Goal: Transaction & Acquisition: Purchase product/service

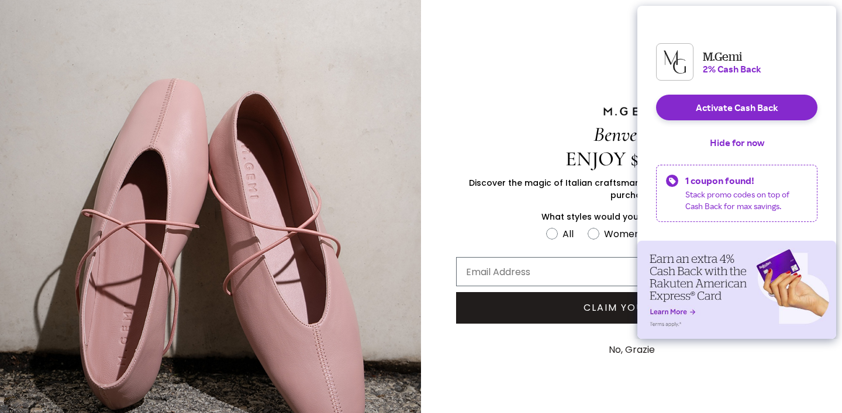
click at [584, 51] on div "Benvenuta ENJOY $50 OFF Discover the magic of Italian craftsmanship with $50 of…" at bounding box center [631, 235] width 421 height 471
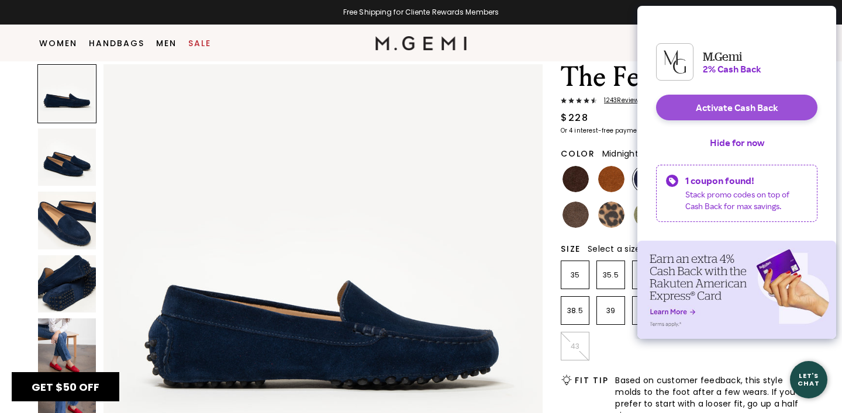
click at [708, 115] on button "Activate Cash Back" at bounding box center [736, 108] width 161 height 26
